Goal: Transaction & Acquisition: Purchase product/service

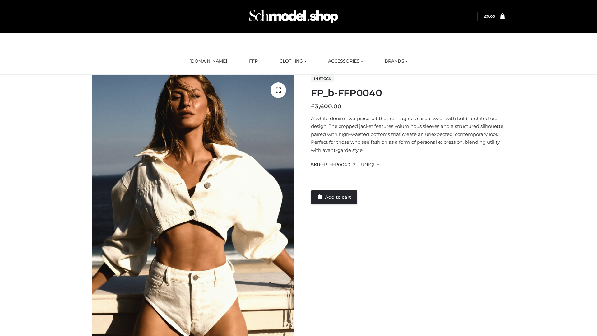
click at [334, 197] on link "Add to cart" at bounding box center [334, 197] width 46 height 14
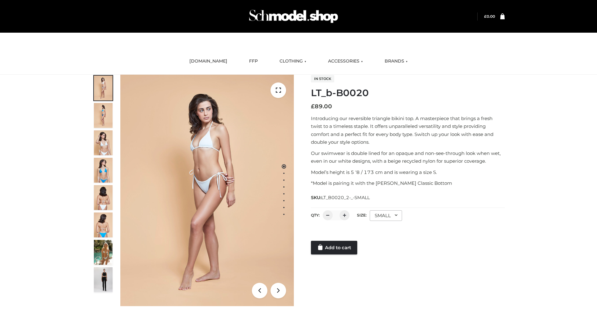
click at [334, 247] on link "Add to cart" at bounding box center [334, 248] width 46 height 14
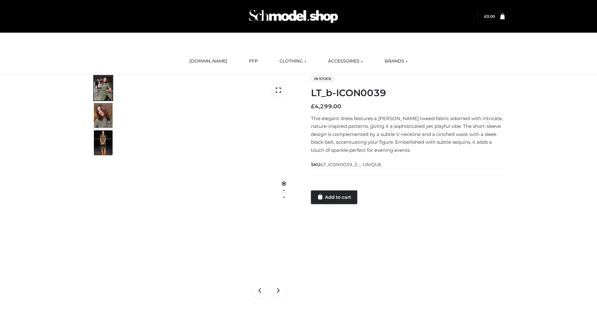
click at [334, 197] on link "Add to cart" at bounding box center [334, 197] width 46 height 14
